Goal: Obtain resource: Obtain resource

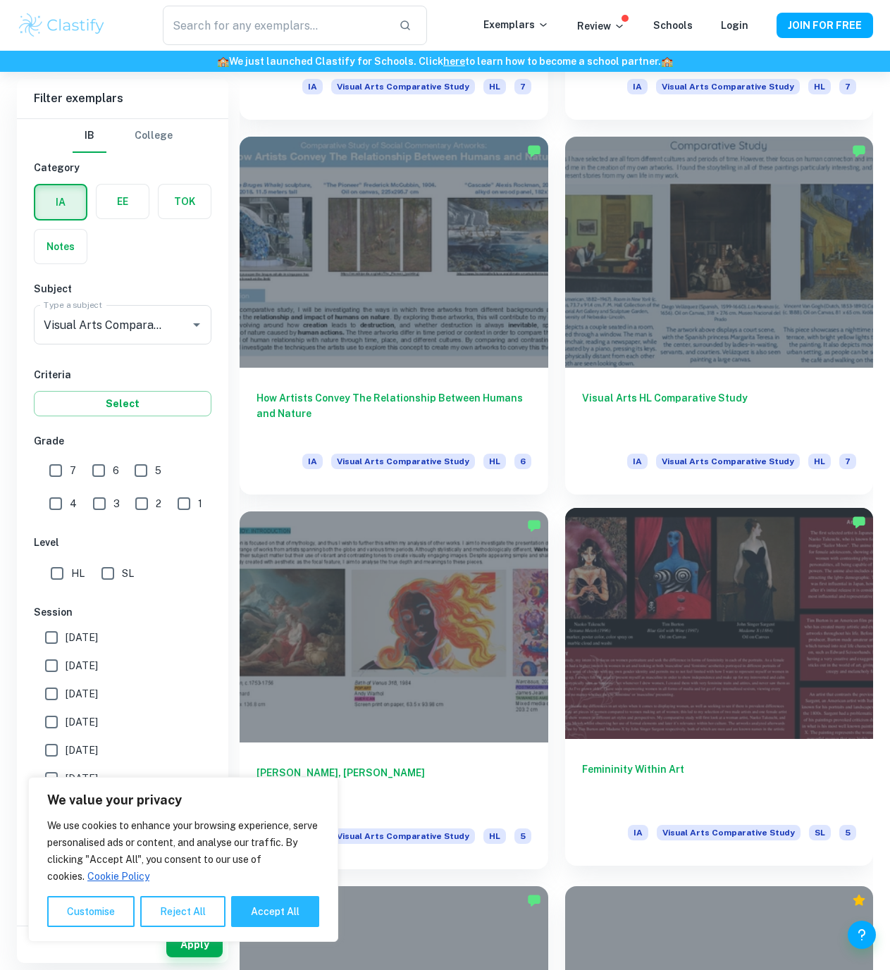
scroll to position [2600, 0]
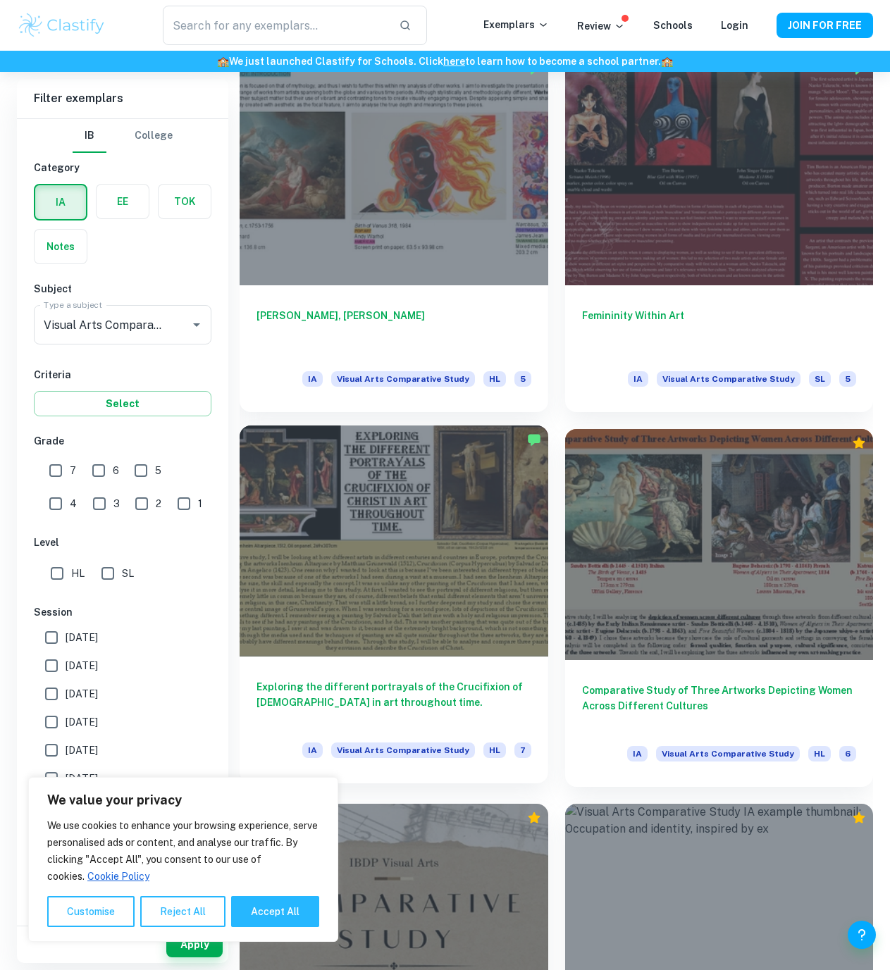
click at [461, 607] on div at bounding box center [393, 540] width 308 height 231
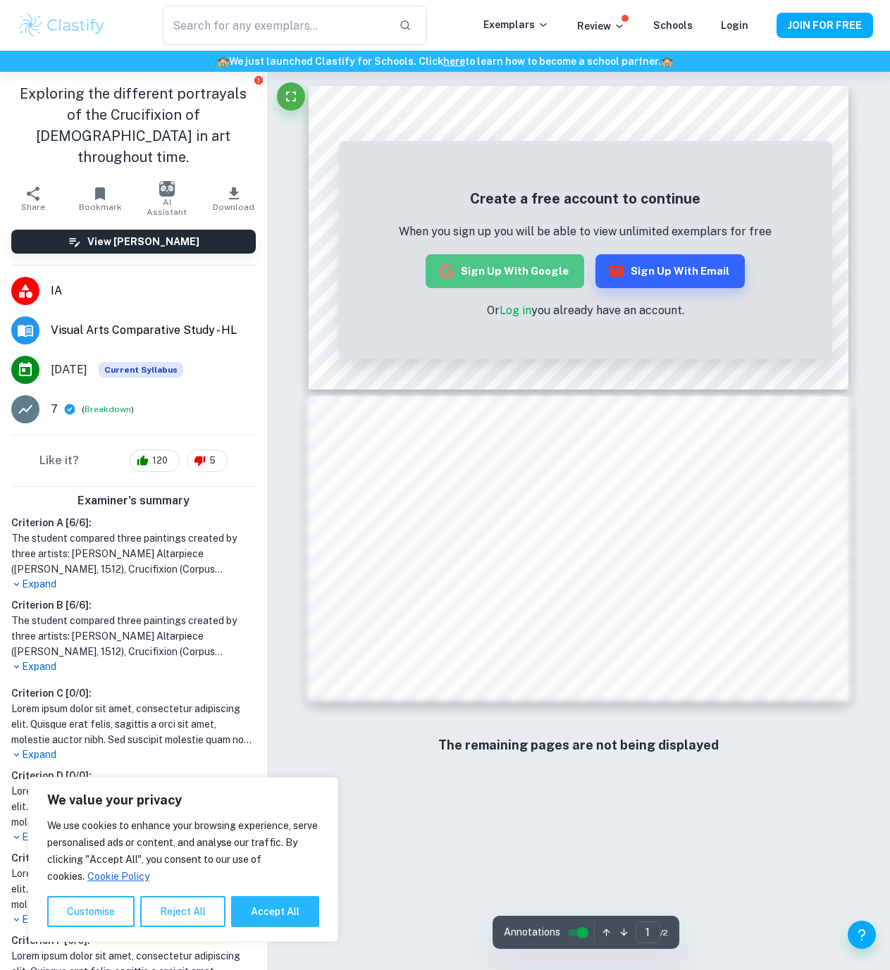
click at [549, 270] on button "Sign up with Google" at bounding box center [504, 271] width 158 height 34
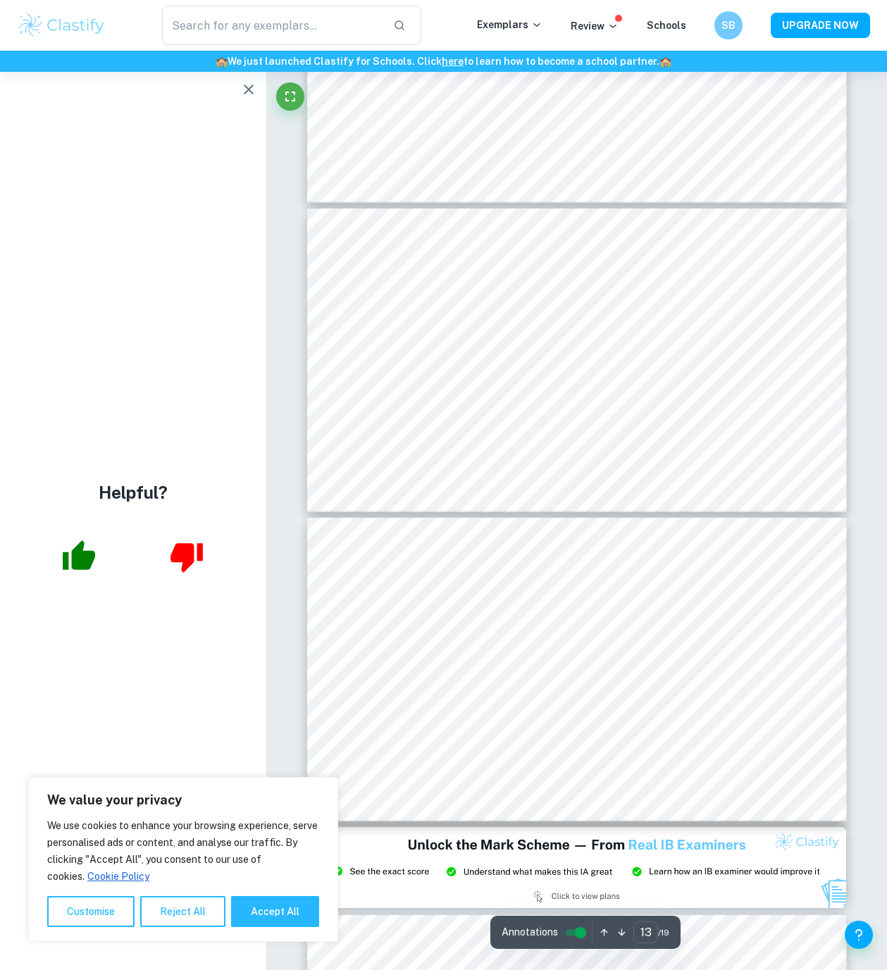
type input "12"
